Goal: Obtain resource: Download file/media

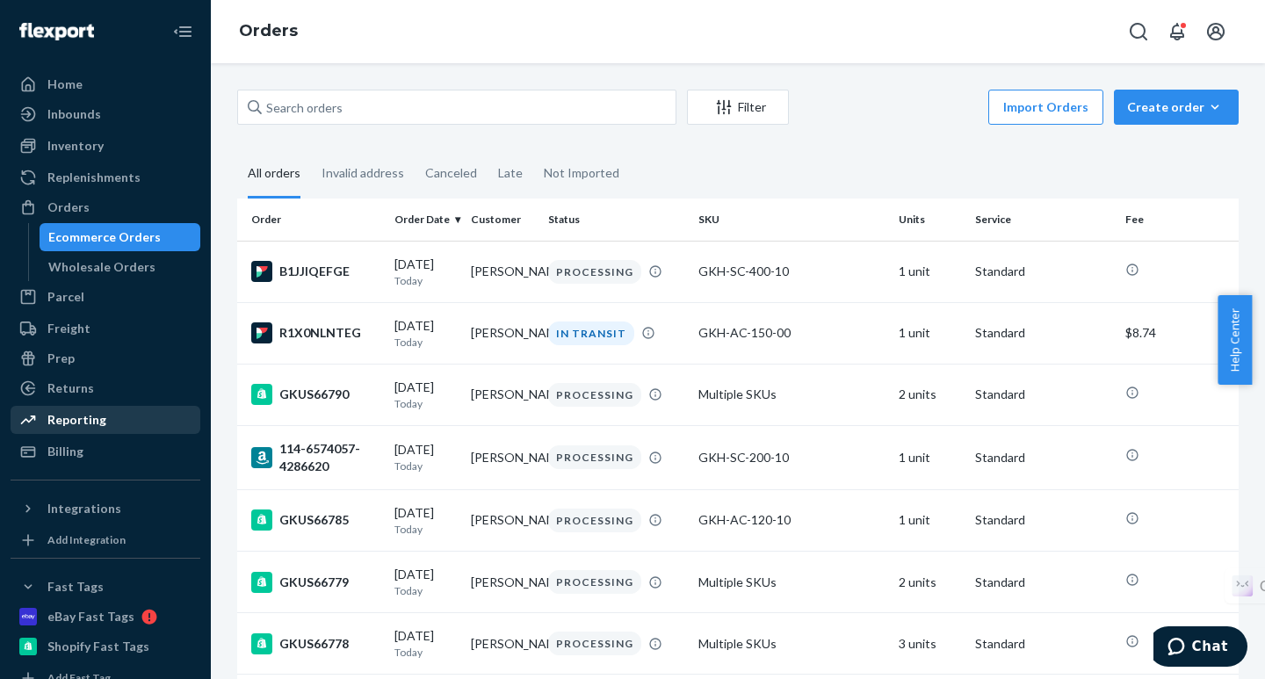
click at [82, 423] on div "Reporting" at bounding box center [76, 420] width 59 height 18
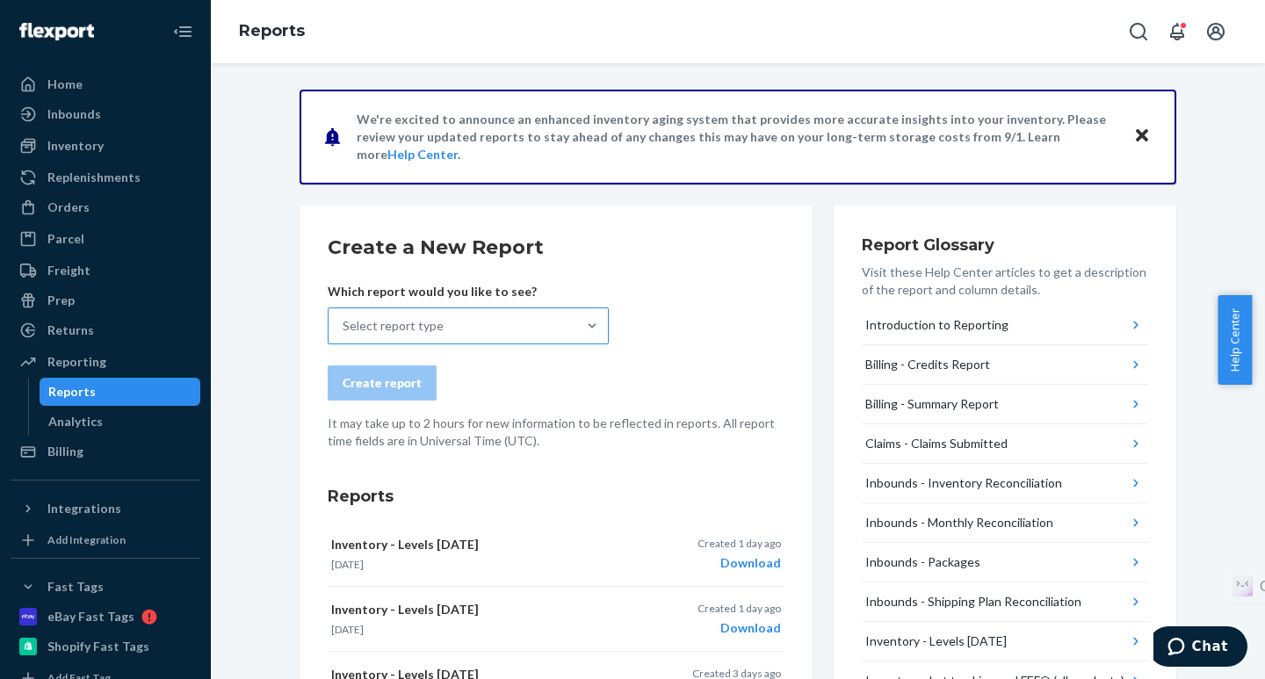
click at [463, 331] on div "Select report type" at bounding box center [453, 325] width 248 height 35
click at [344, 331] on input "Select report type" at bounding box center [344, 326] width 2 height 18
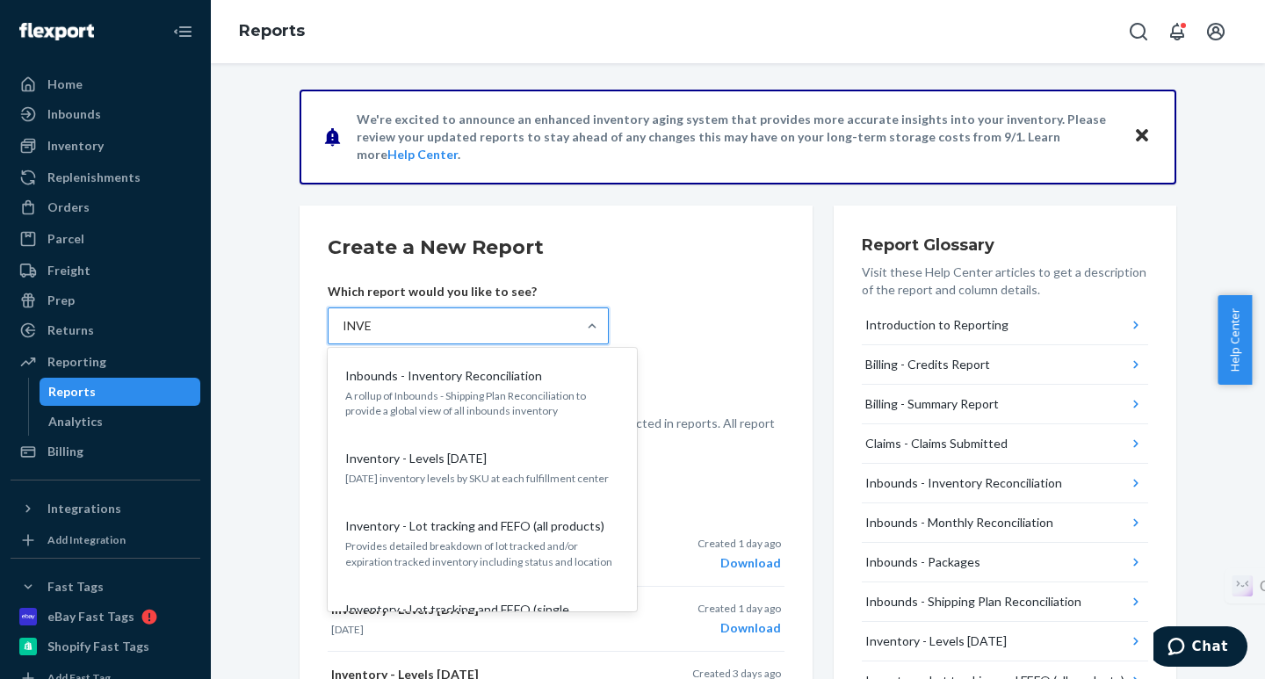
type input "INVEN"
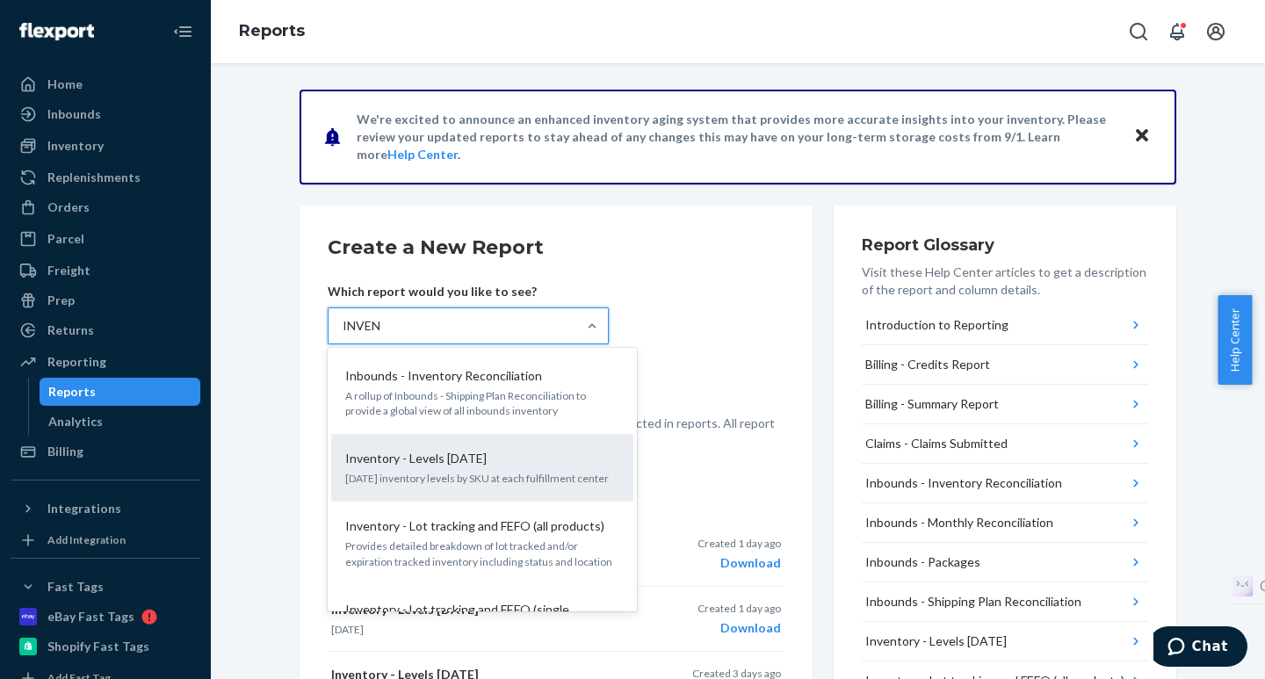
click at [446, 458] on p "Inventory - Levels [DATE]" at bounding box center [415, 459] width 141 height 18
click at [382, 335] on input "INVEN" at bounding box center [363, 326] width 40 height 18
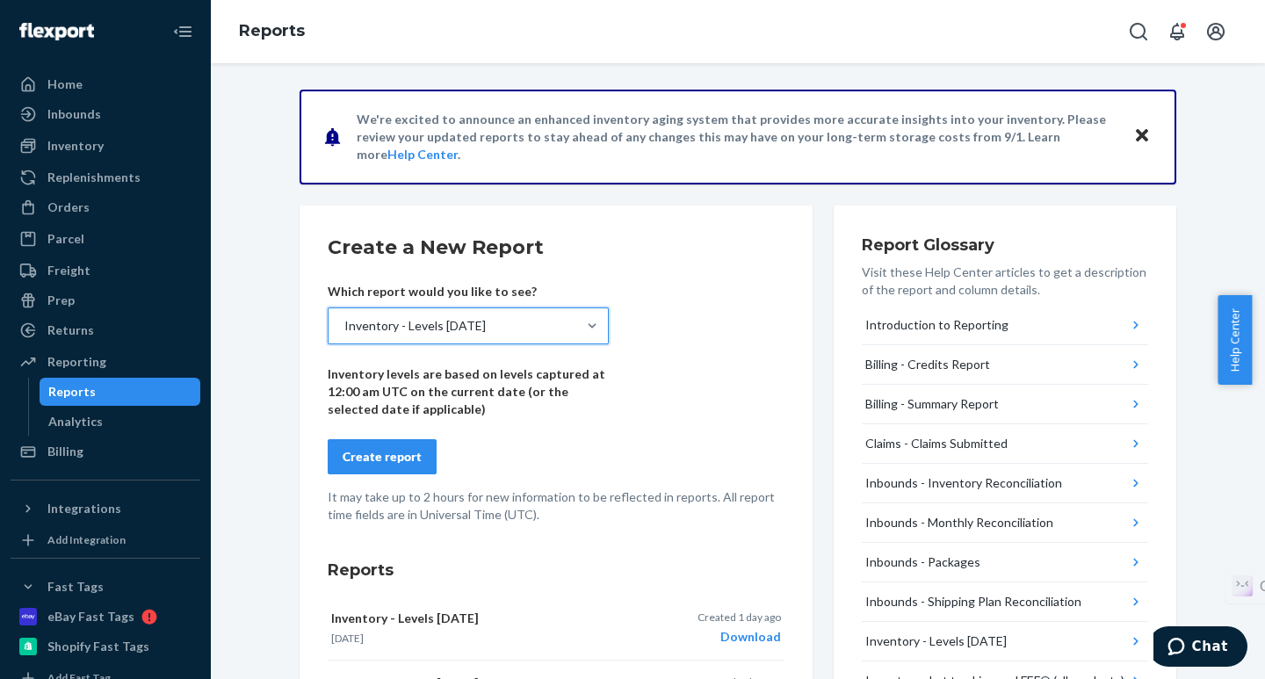
click at [384, 464] on div "Create report" at bounding box center [382, 457] width 79 height 18
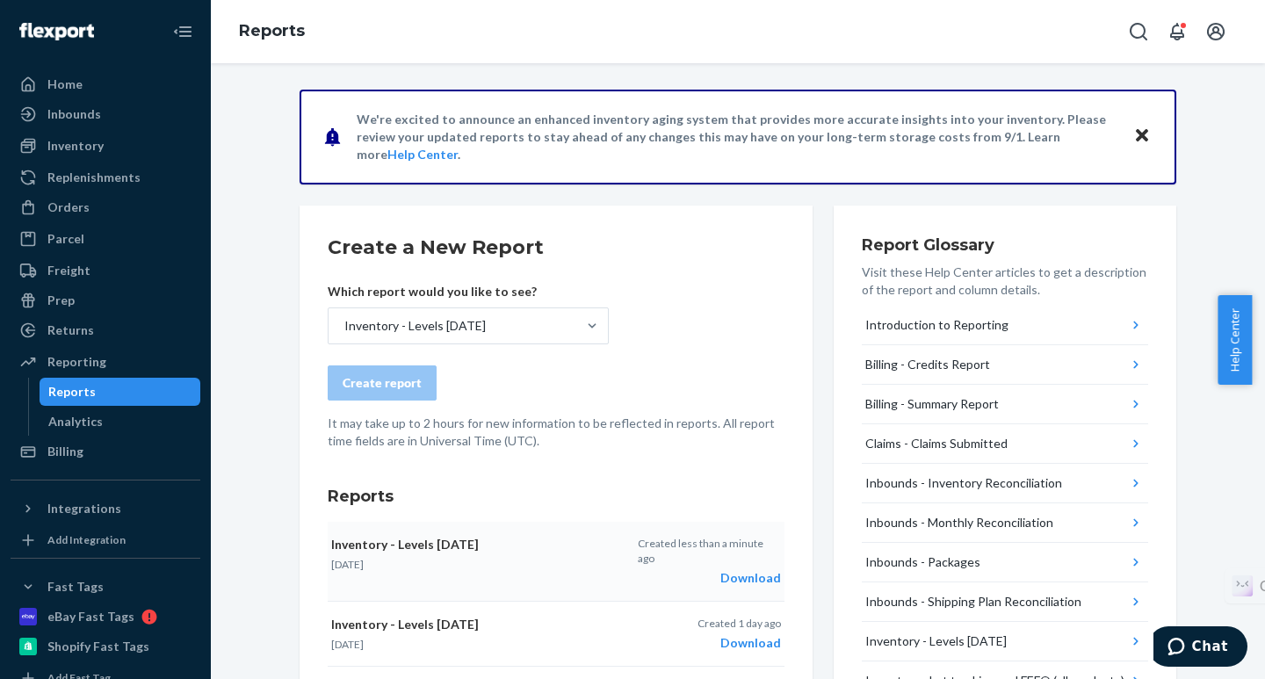
click at [748, 569] on div "Download" at bounding box center [709, 578] width 143 height 18
